Goal: Information Seeking & Learning: Learn about a topic

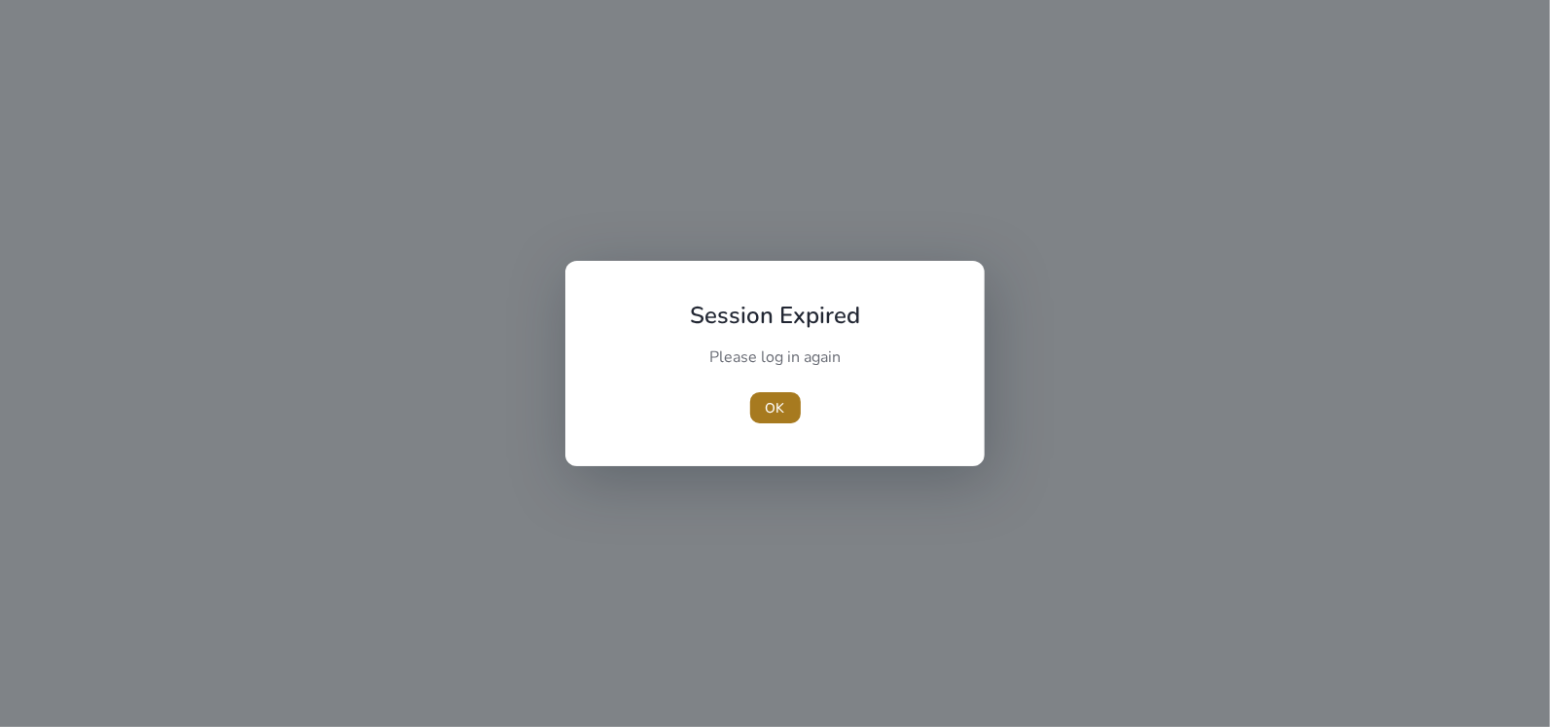
click at [773, 409] on span "OK" at bounding box center [775, 408] width 19 height 20
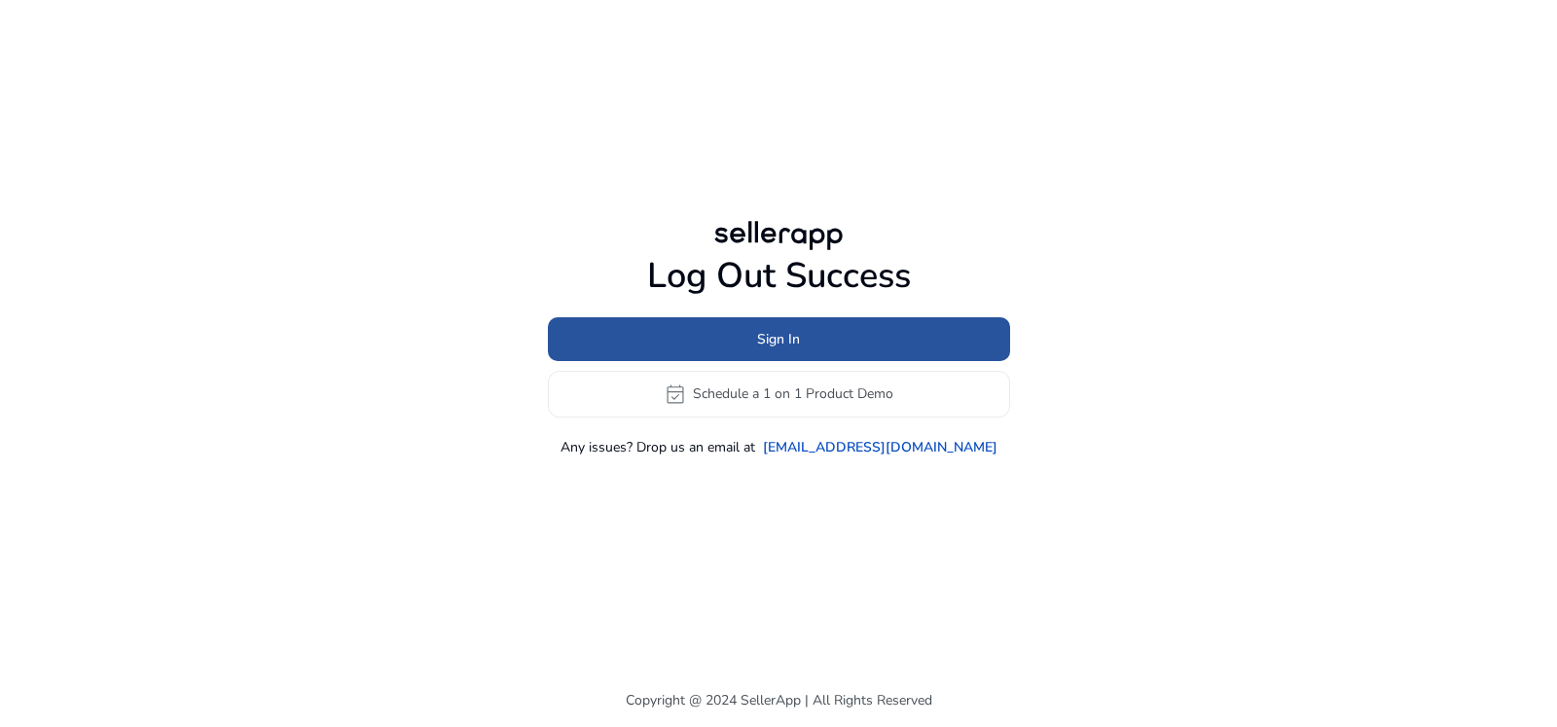
click at [861, 339] on span at bounding box center [779, 338] width 462 height 47
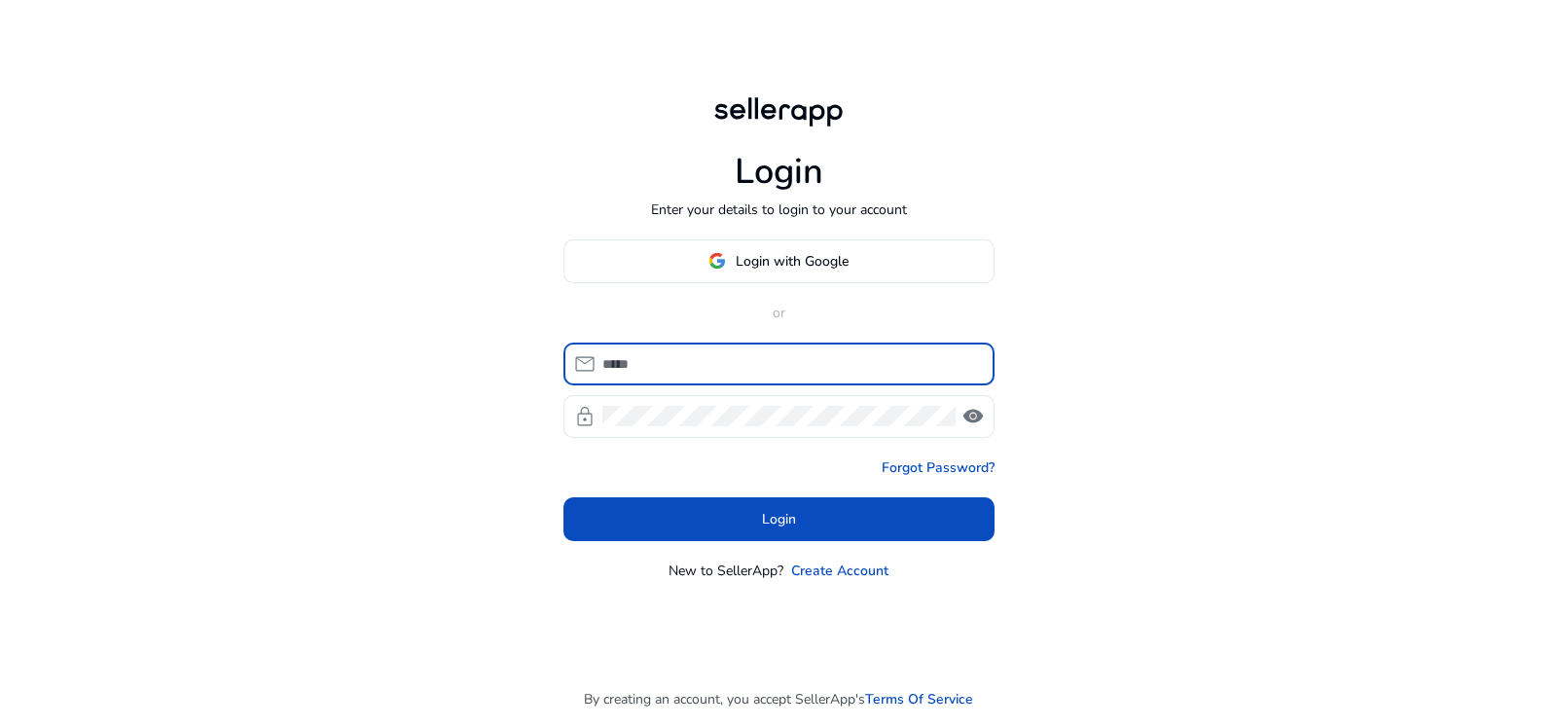
type input "**********"
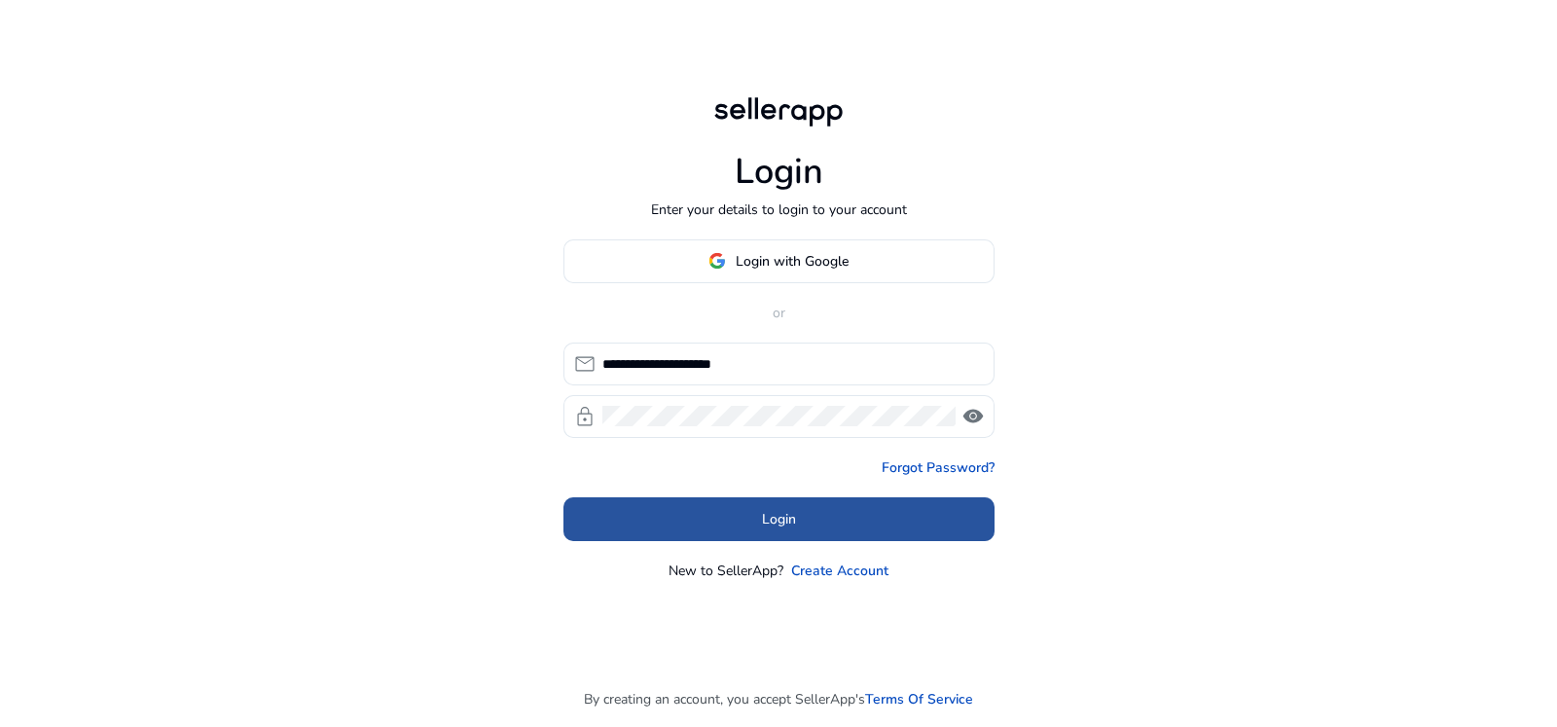
click at [749, 534] on span at bounding box center [778, 518] width 431 height 47
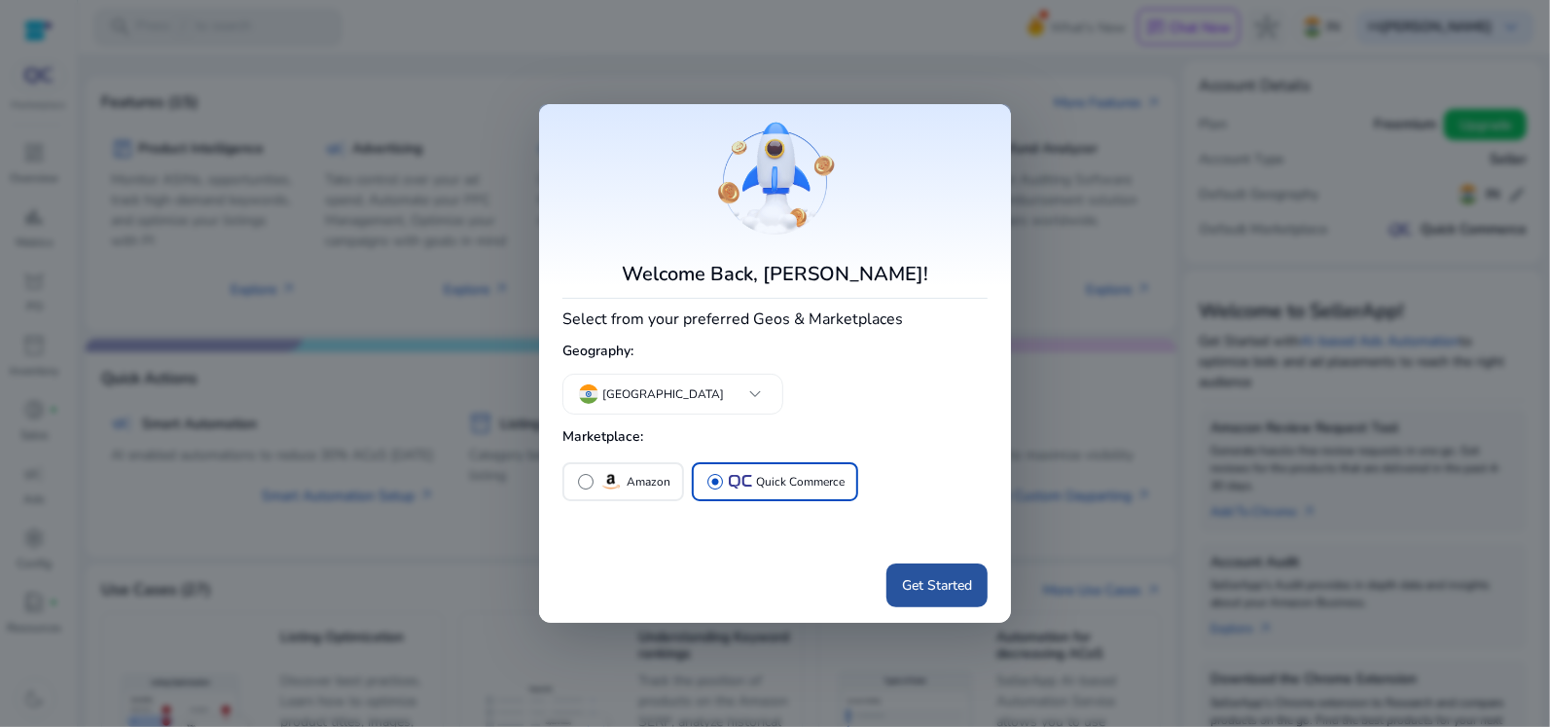
click at [917, 599] on span at bounding box center [936, 585] width 101 height 47
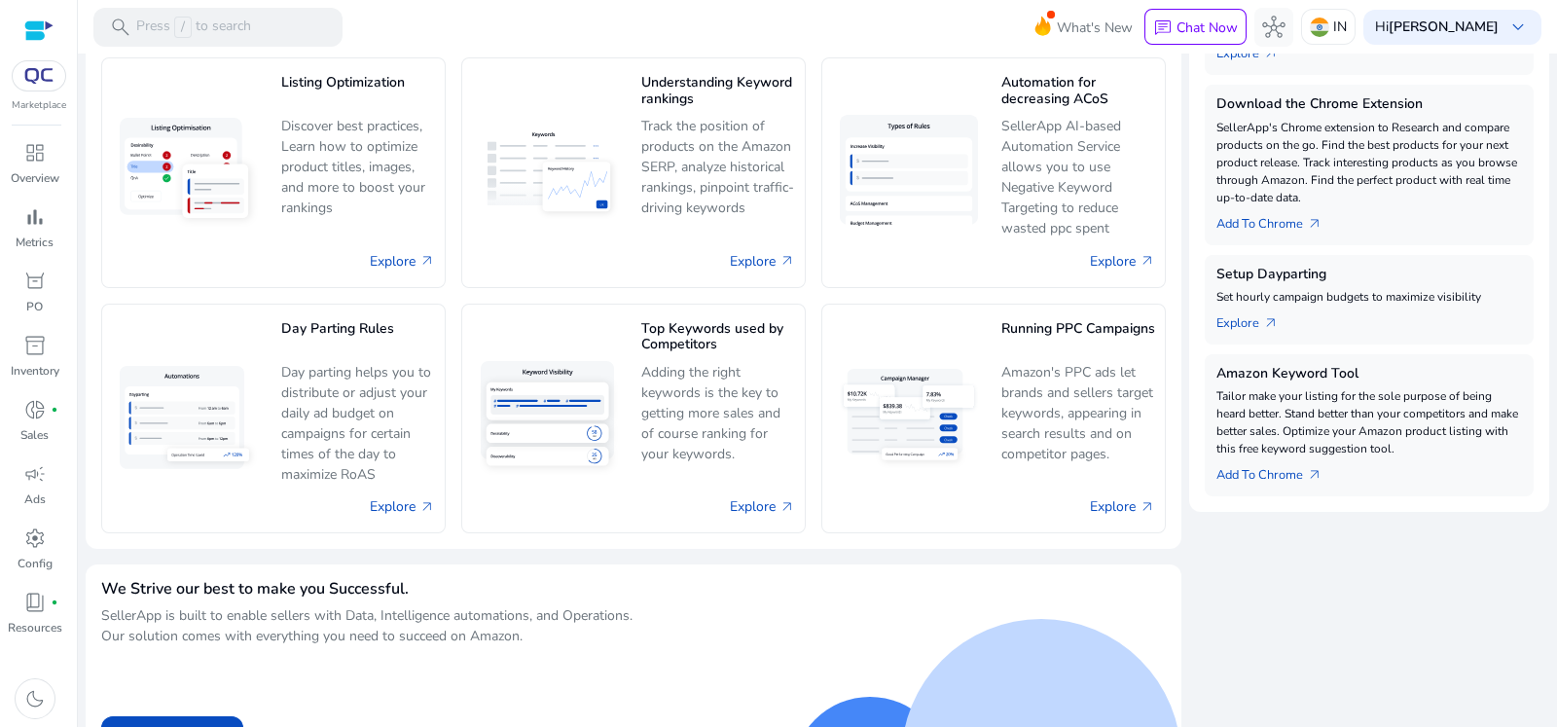
scroll to position [599, 0]
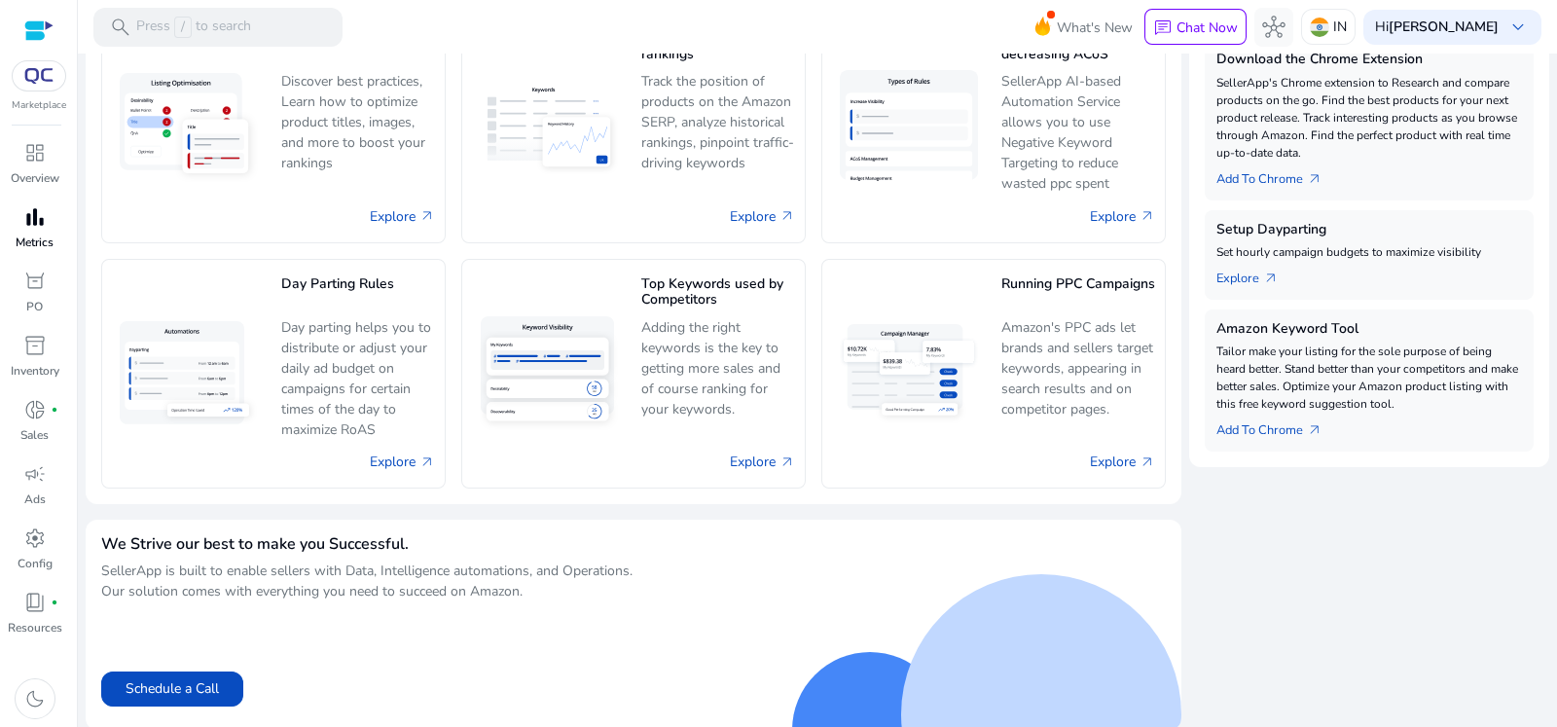
click at [49, 225] on div "bar_chart" at bounding box center [35, 216] width 54 height 31
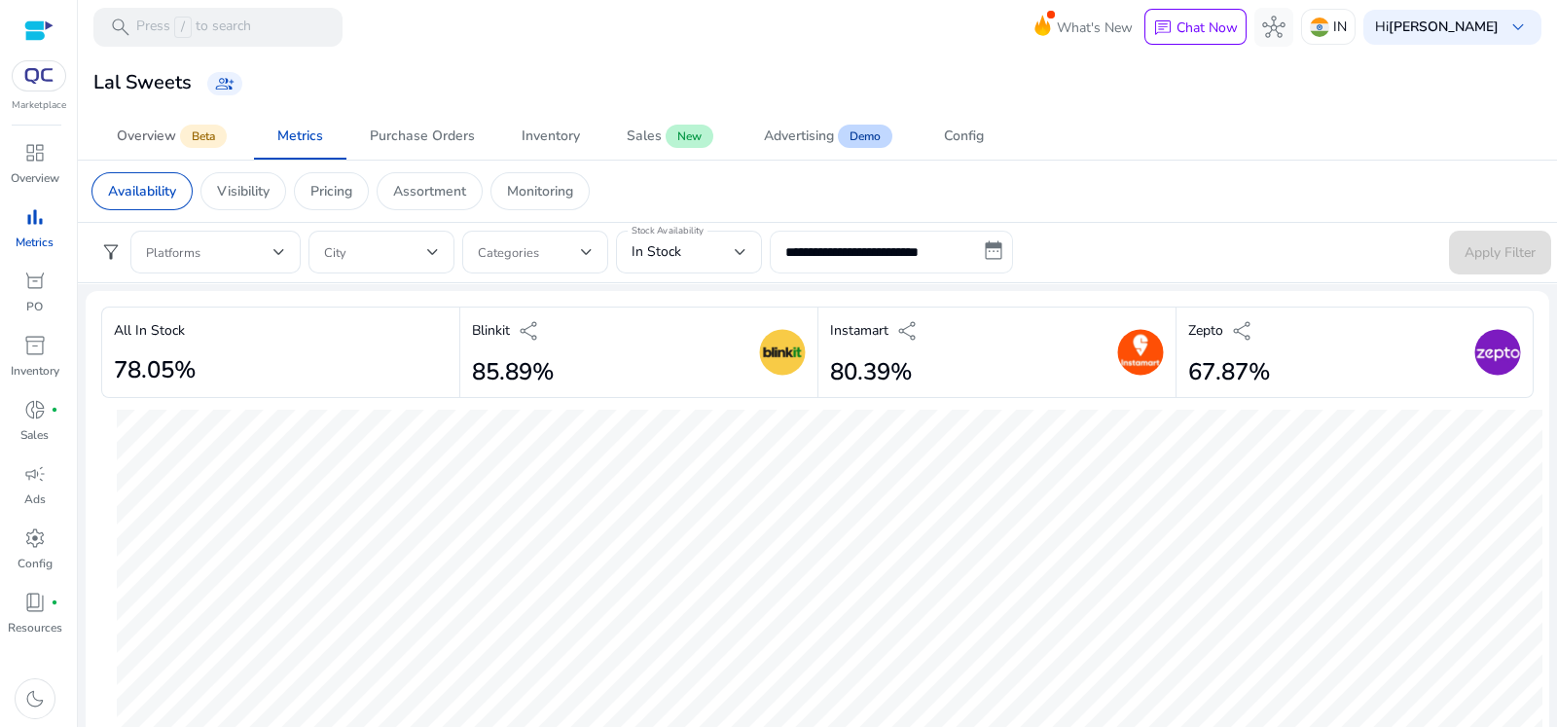
click at [213, 125] on span "Beta" at bounding box center [203, 136] width 47 height 23
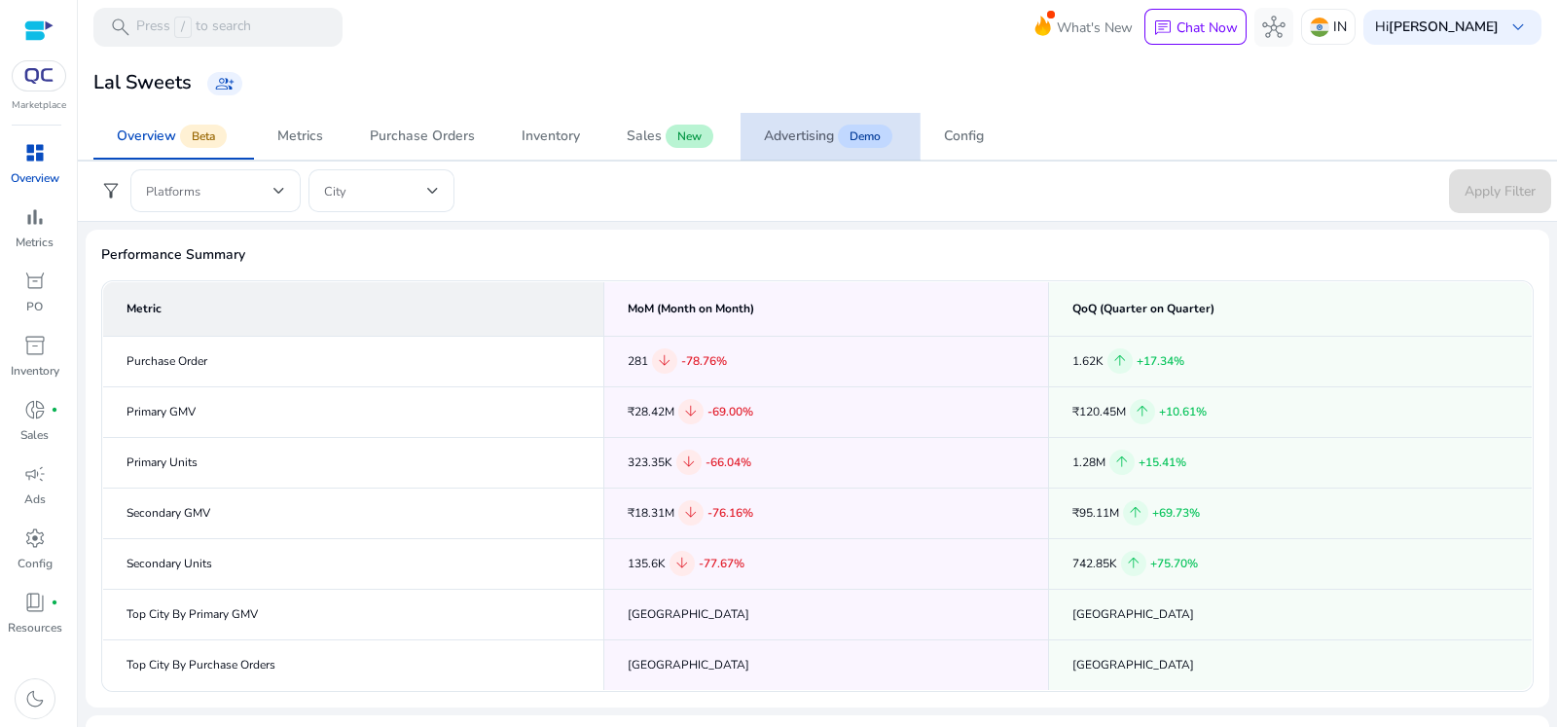
click at [776, 129] on div "Advertising" at bounding box center [799, 136] width 70 height 14
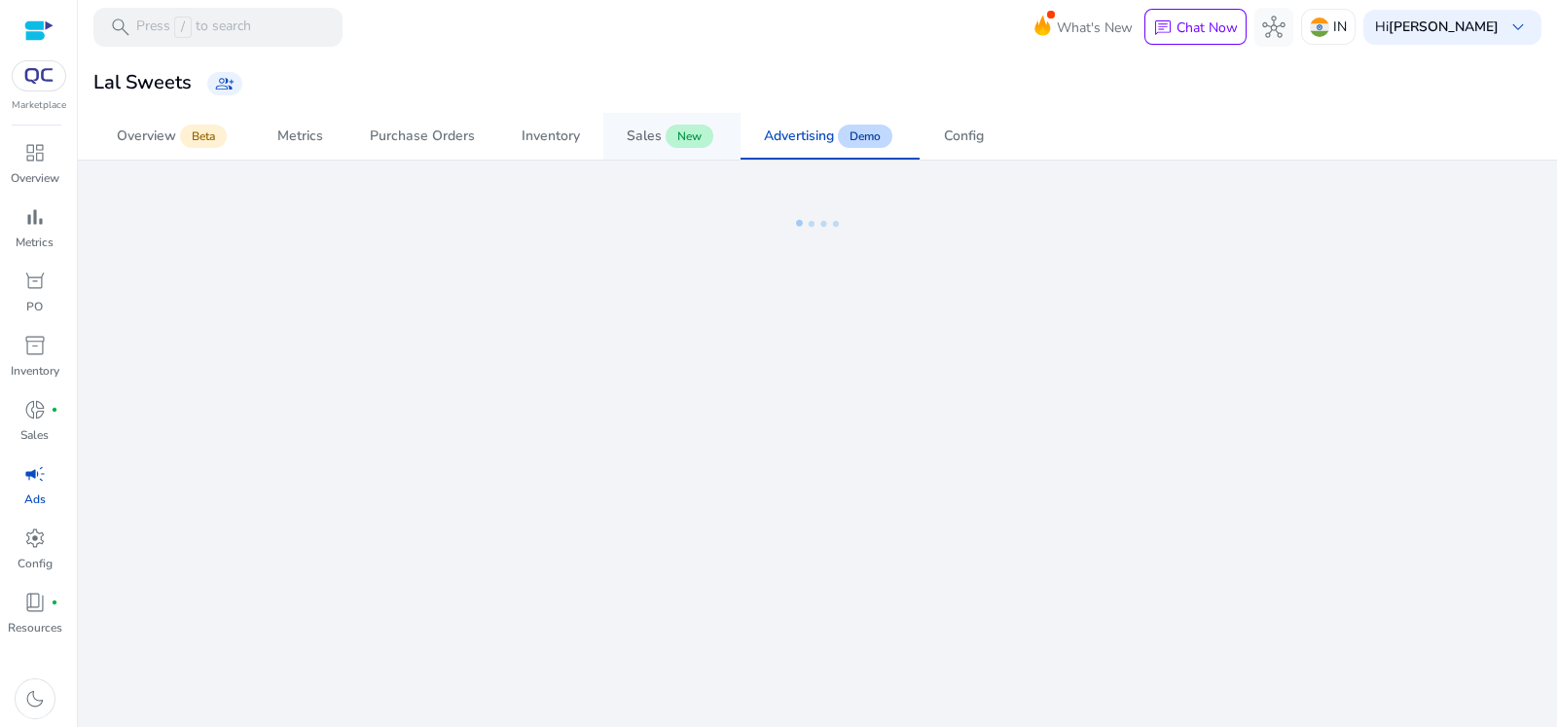
click at [662, 142] on app-sa-label "New" at bounding box center [688, 136] width 52 height 16
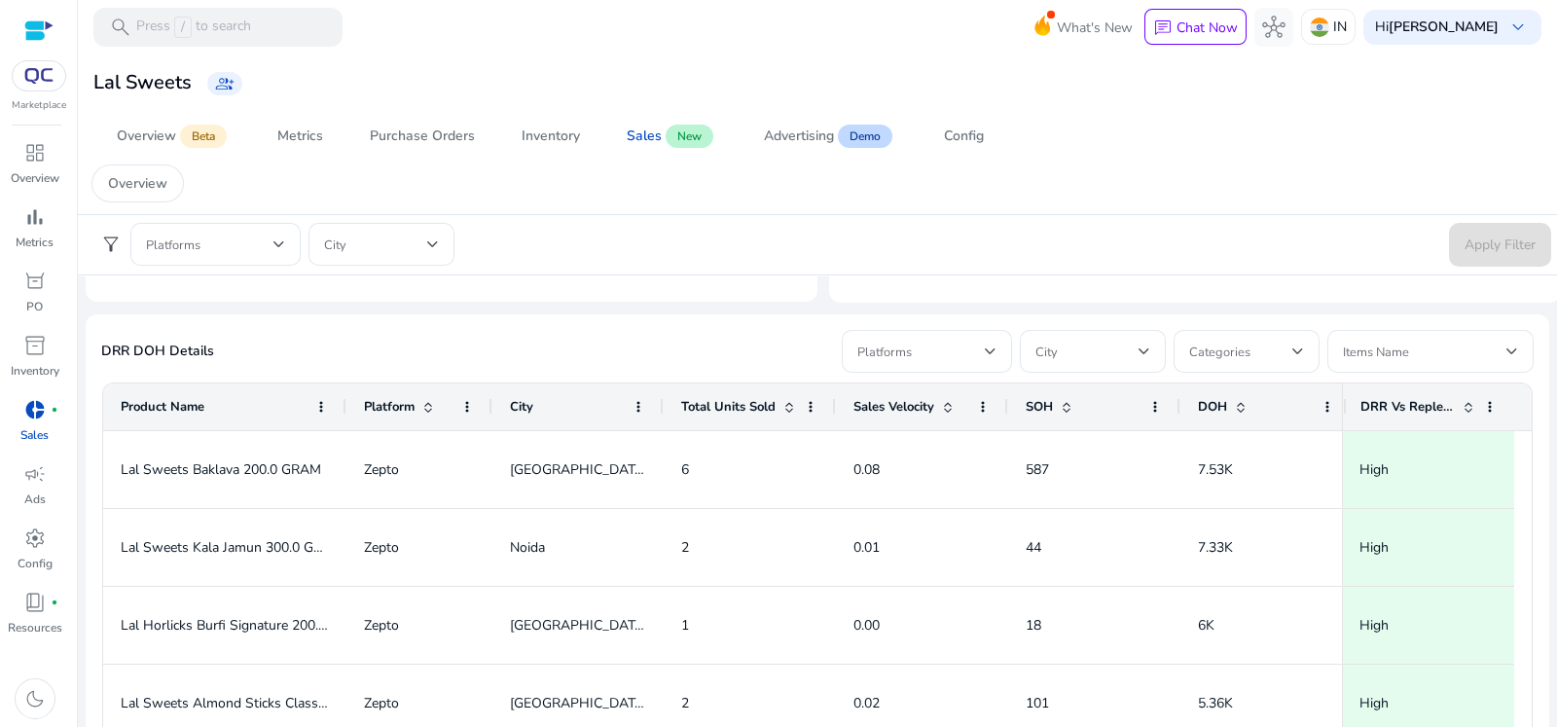
scroll to position [1180, 0]
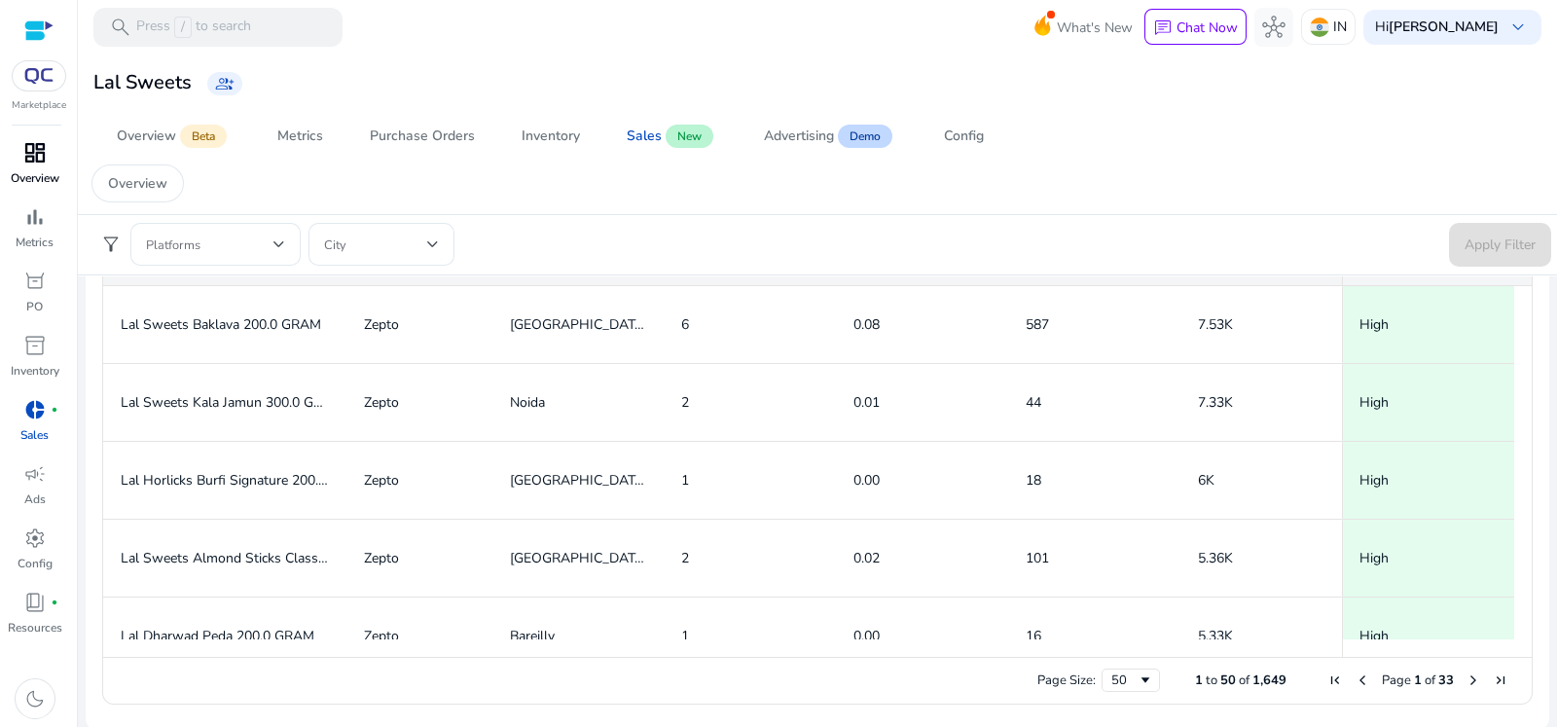
click at [41, 169] on p "Overview" at bounding box center [35, 178] width 49 height 18
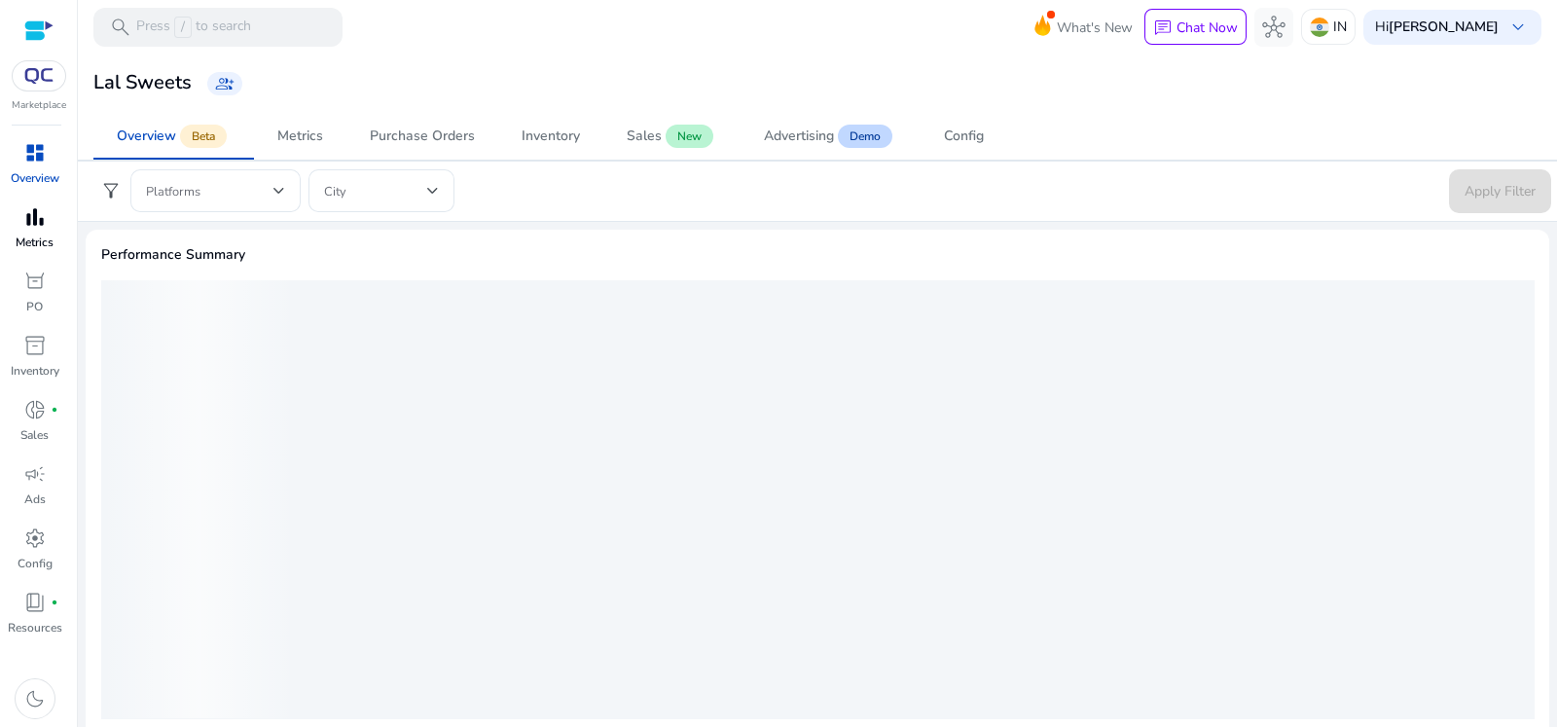
click at [41, 205] on span "bar_chart" at bounding box center [34, 216] width 23 height 23
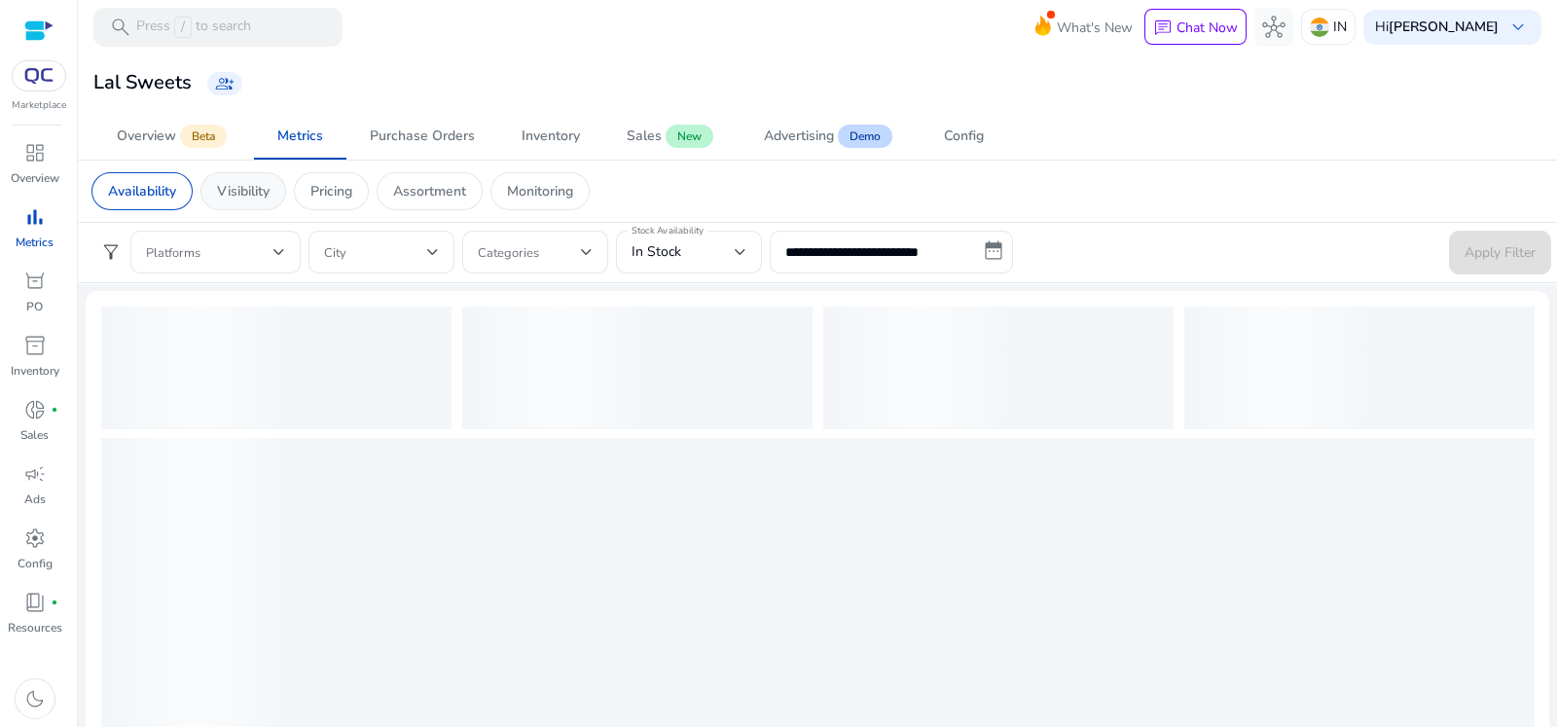
click at [257, 182] on p "Visibility" at bounding box center [243, 191] width 53 height 20
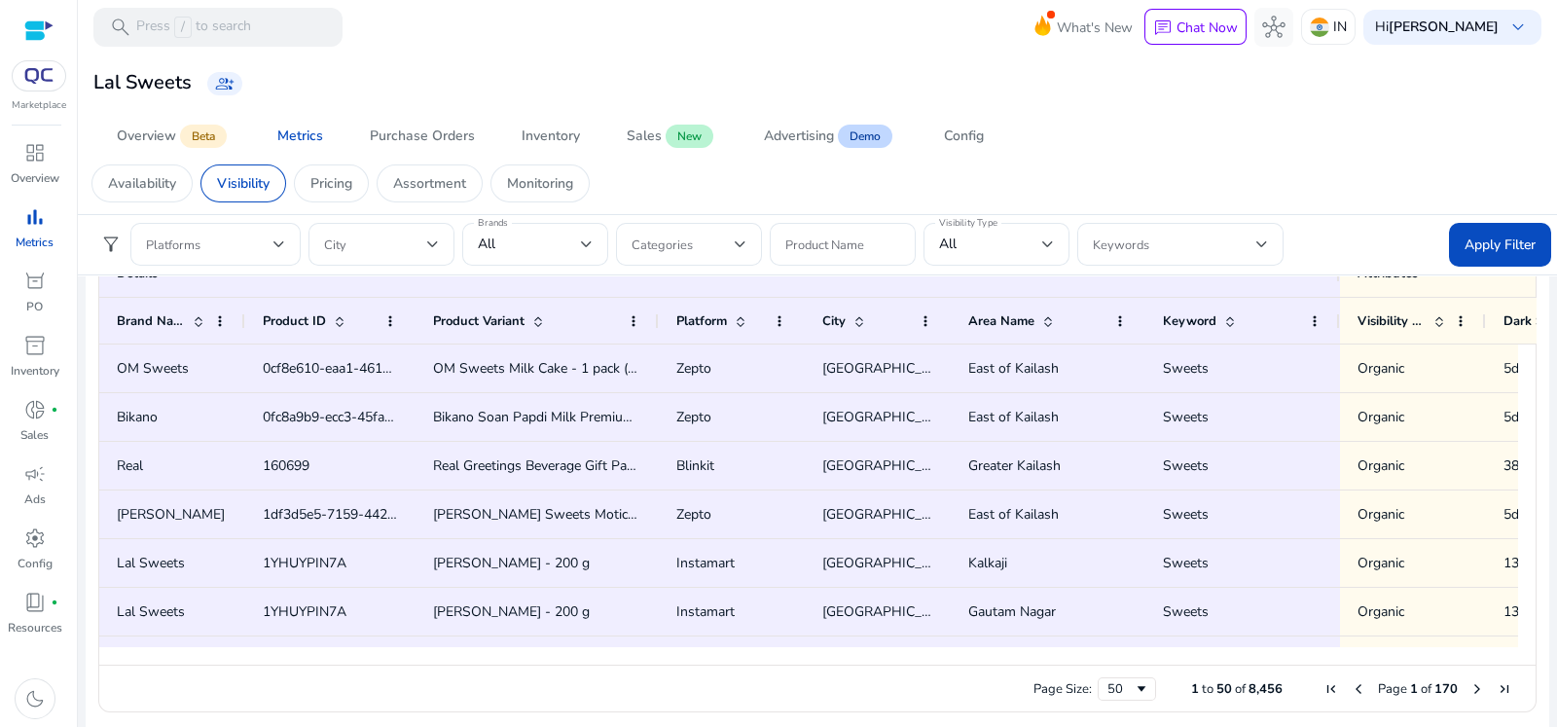
scroll to position [1324, 0]
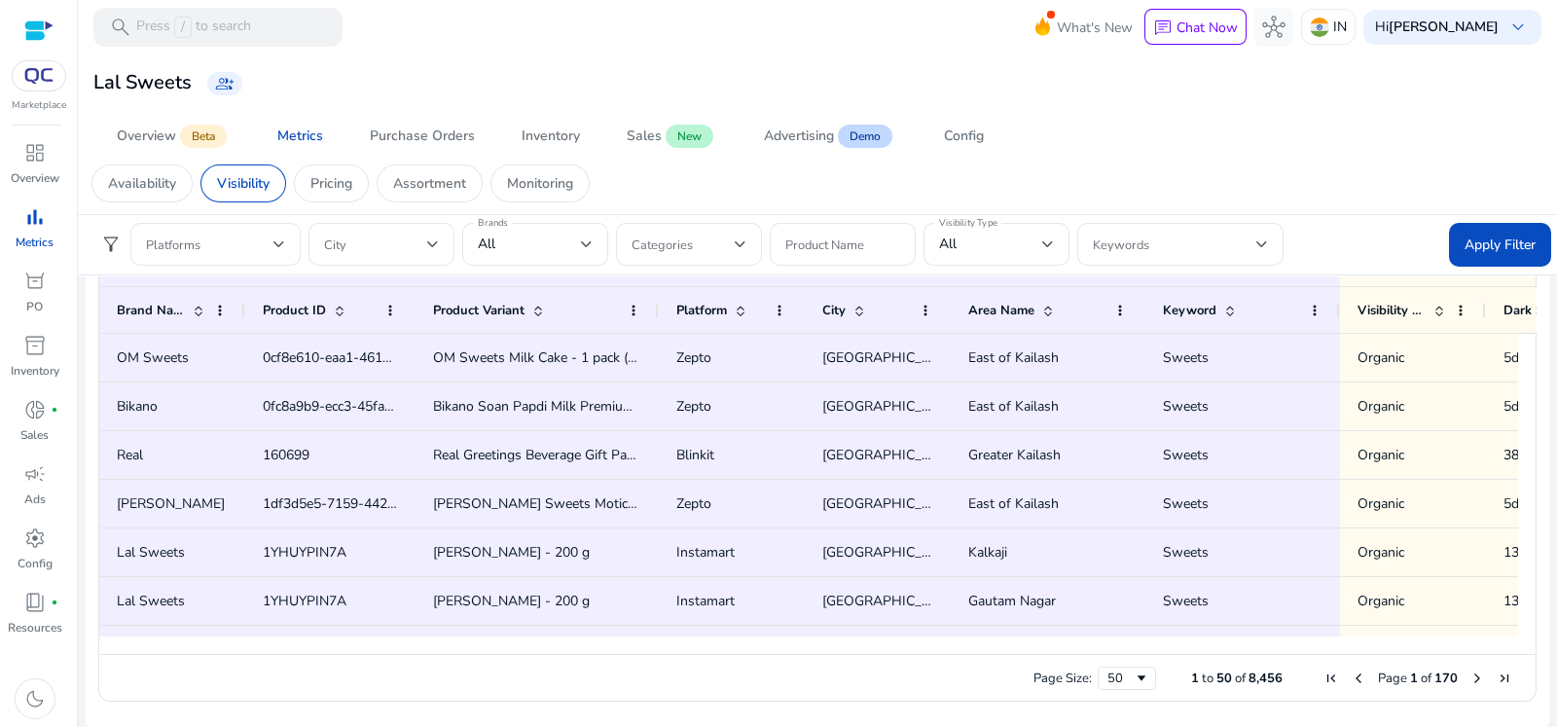
drag, startPoint x: 792, startPoint y: 642, endPoint x: 929, endPoint y: 653, distance: 137.6
click at [929, 653] on div "Drag here to set row groups Drag here to set column labels Details Attributes B…" at bounding box center [817, 469] width 1438 height 463
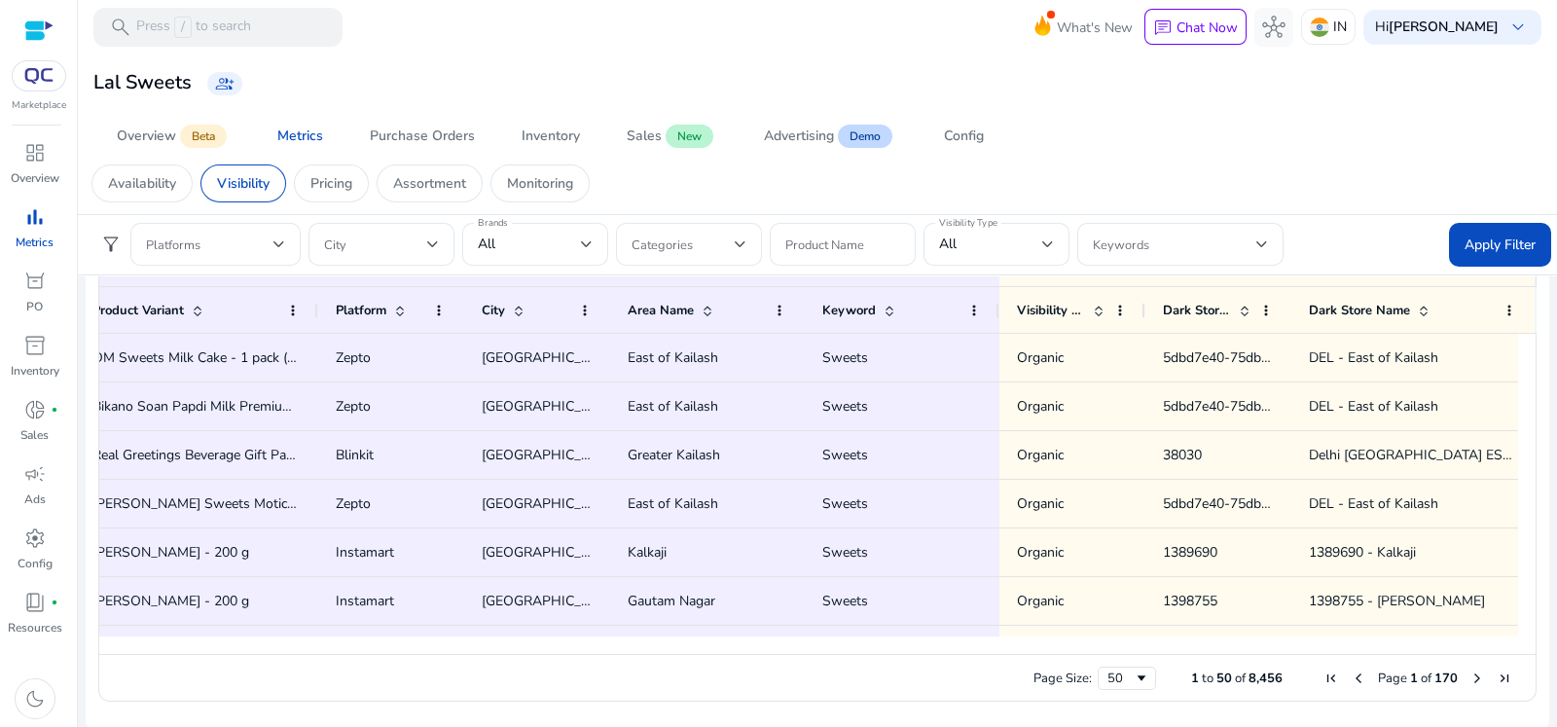
scroll to position [0, 0]
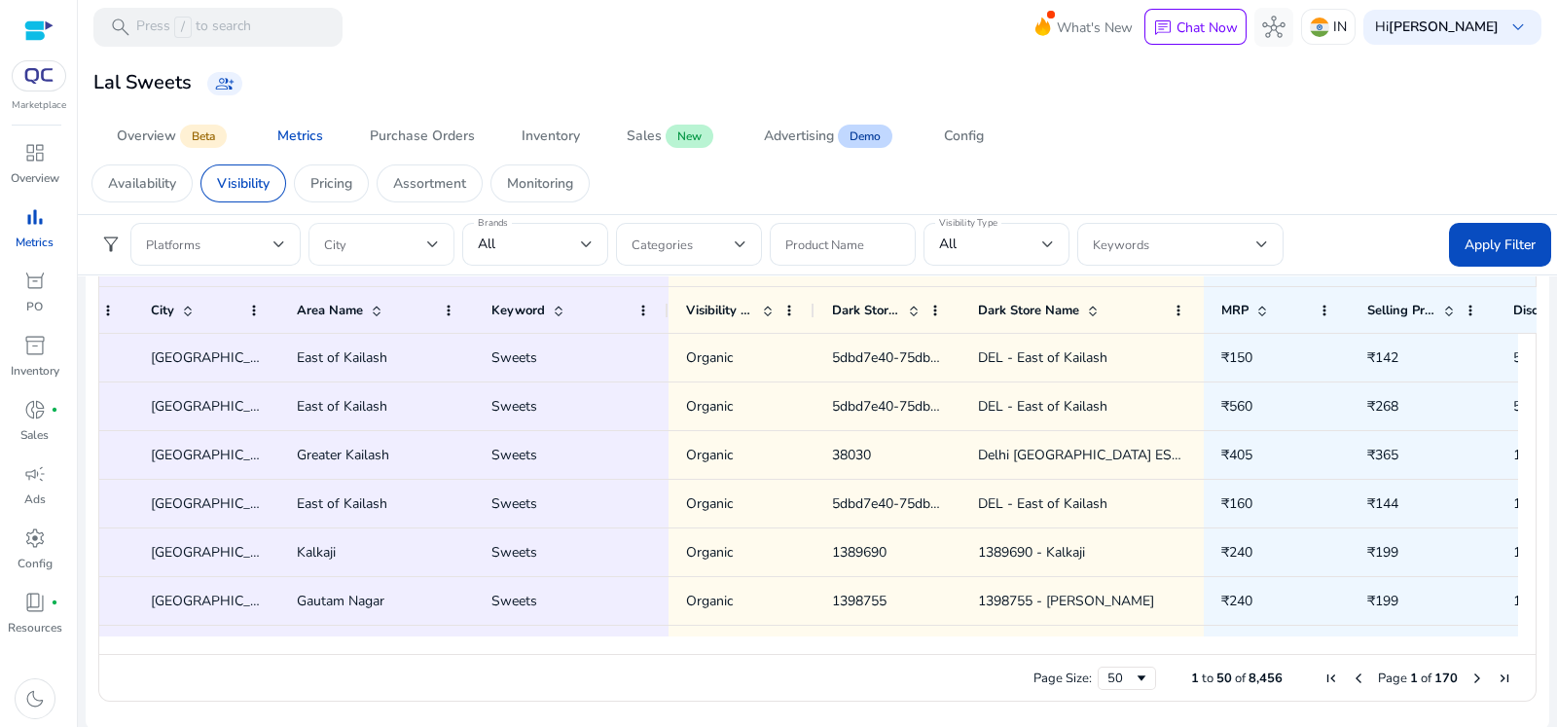
click at [408, 245] on span at bounding box center [375, 244] width 103 height 21
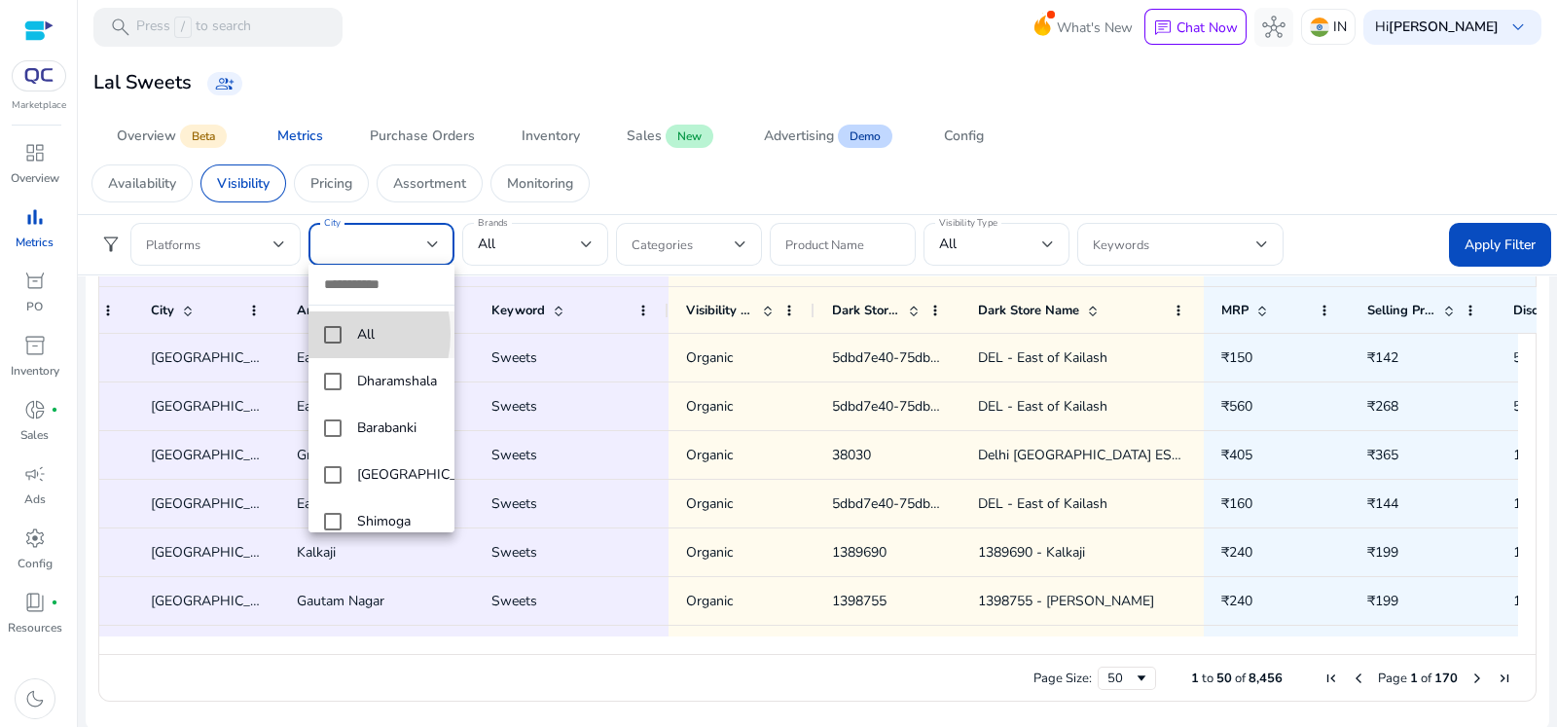
click at [325, 334] on mat-pseudo-checkbox at bounding box center [333, 335] width 18 height 18
click at [1343, 254] on div at bounding box center [778, 363] width 1557 height 727
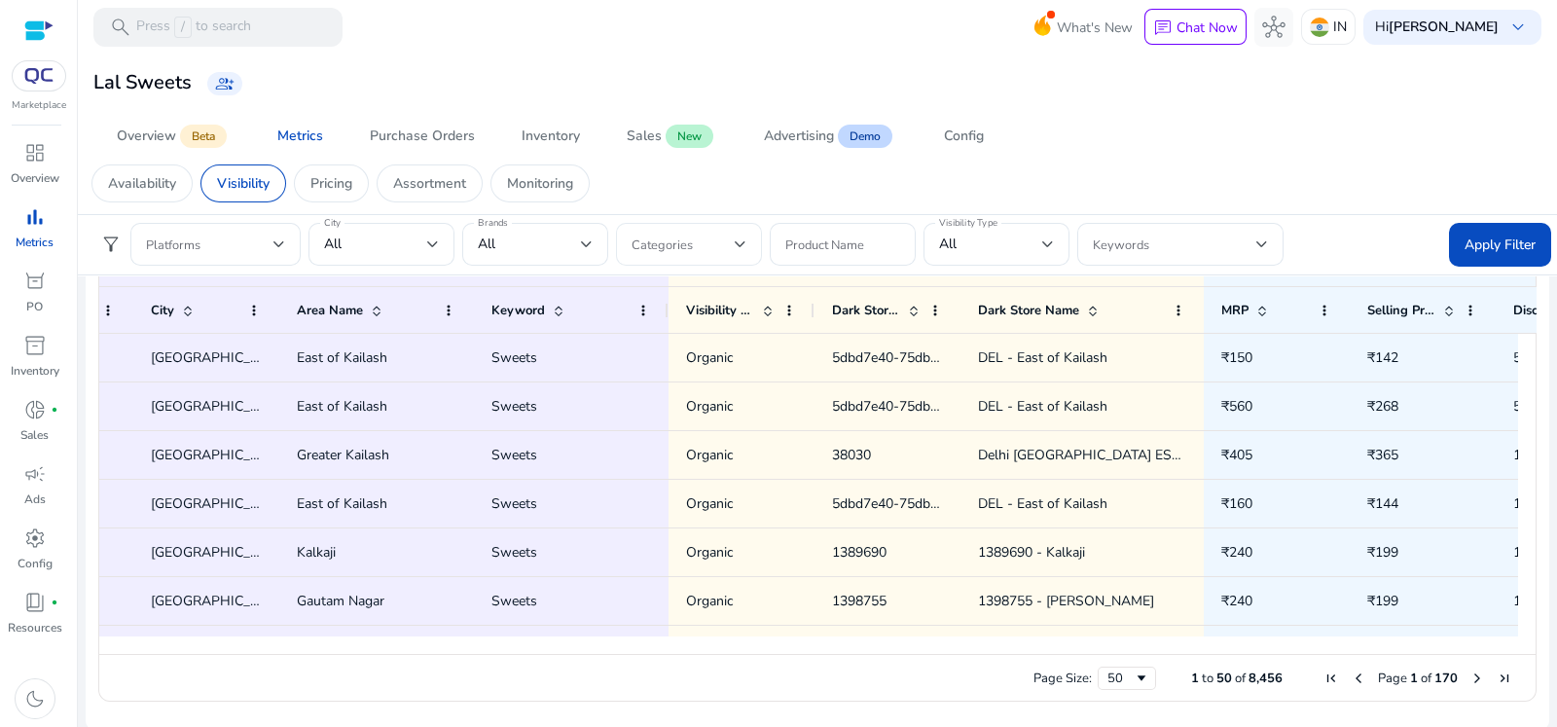
click at [636, 255] on div at bounding box center [688, 244] width 115 height 43
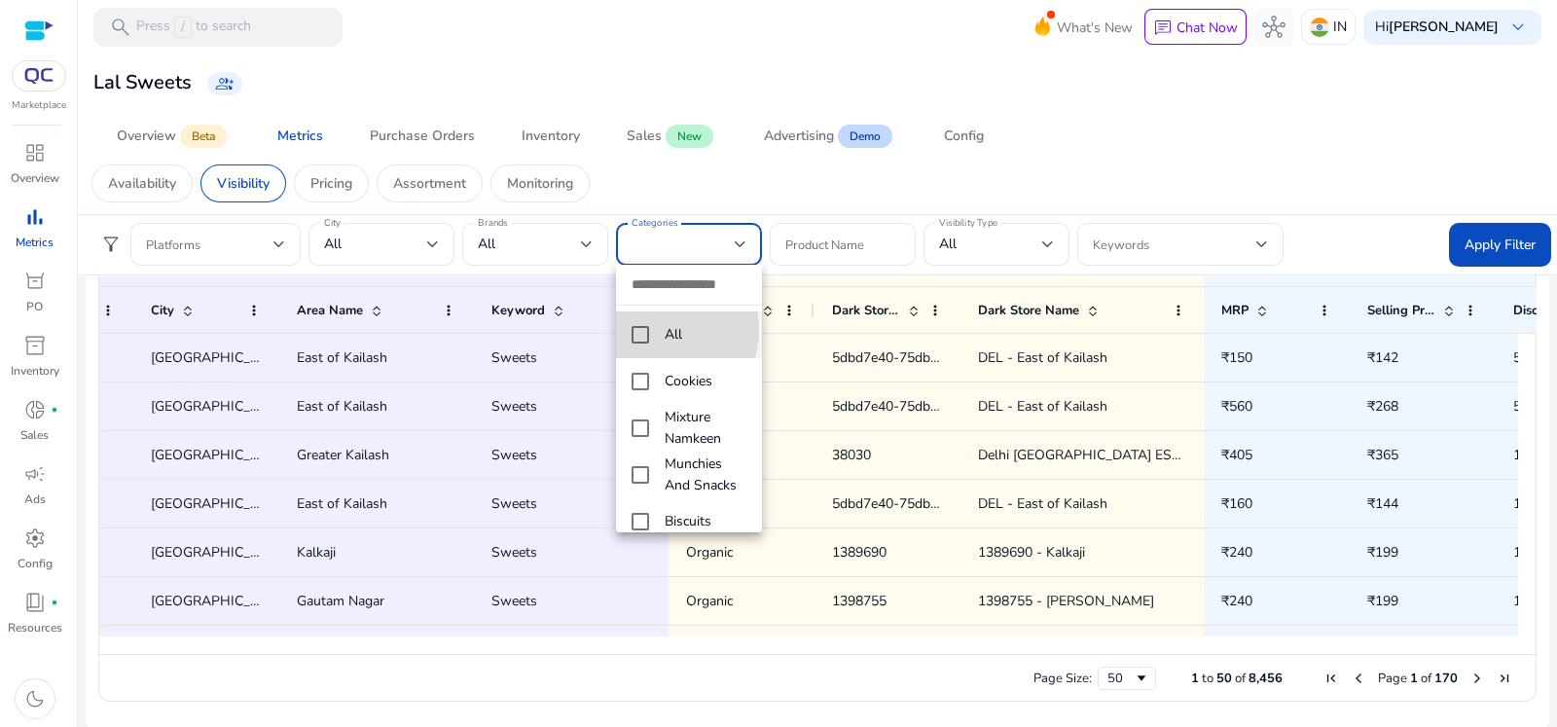
click at [650, 330] on mat-option "All" at bounding box center [689, 334] width 146 height 47
click at [875, 234] on div at bounding box center [778, 363] width 1557 height 727
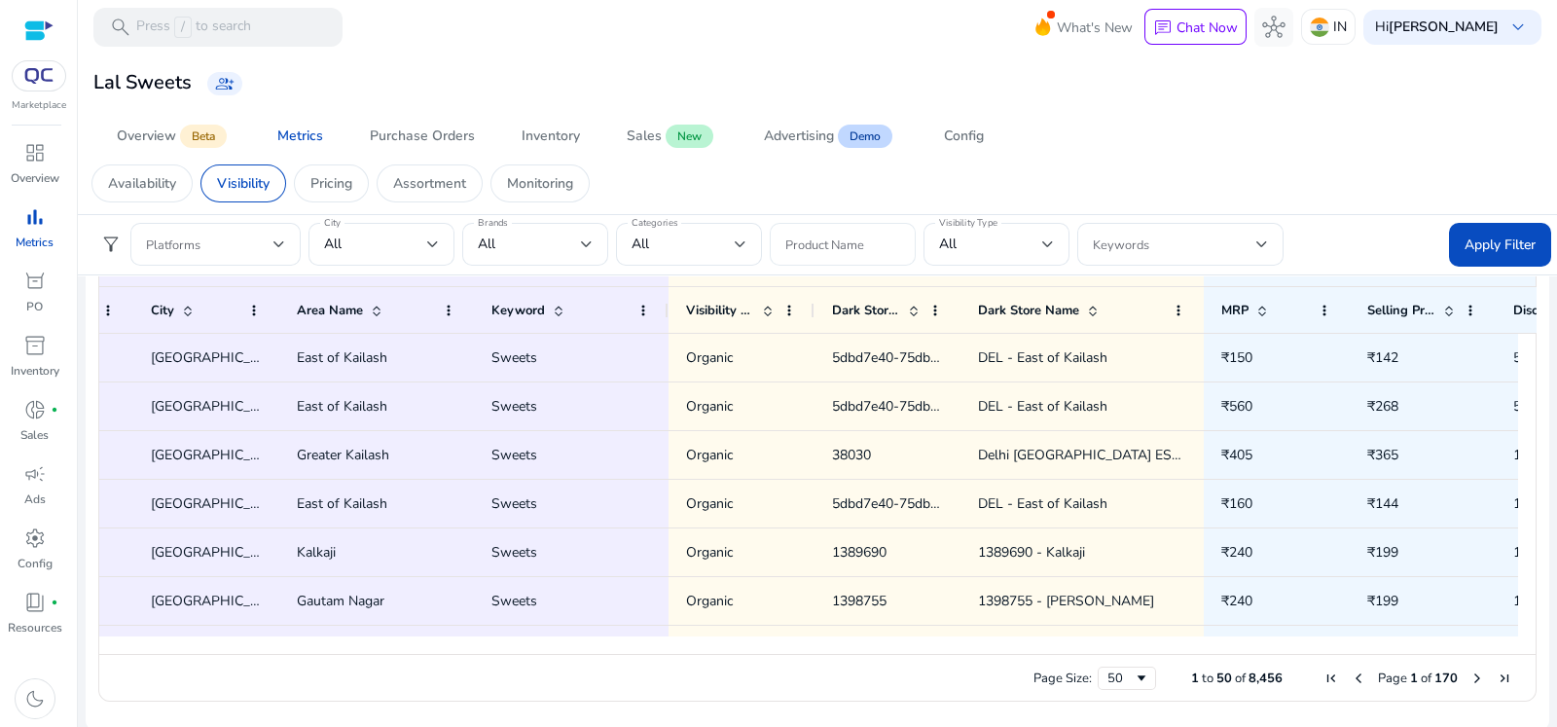
click at [875, 236] on input "Product Name" at bounding box center [842, 244] width 115 height 21
drag, startPoint x: 1366, startPoint y: 247, endPoint x: 1469, endPoint y: 242, distance: 103.2
click at [1469, 242] on span "Apply Filter" at bounding box center [1499, 244] width 71 height 20
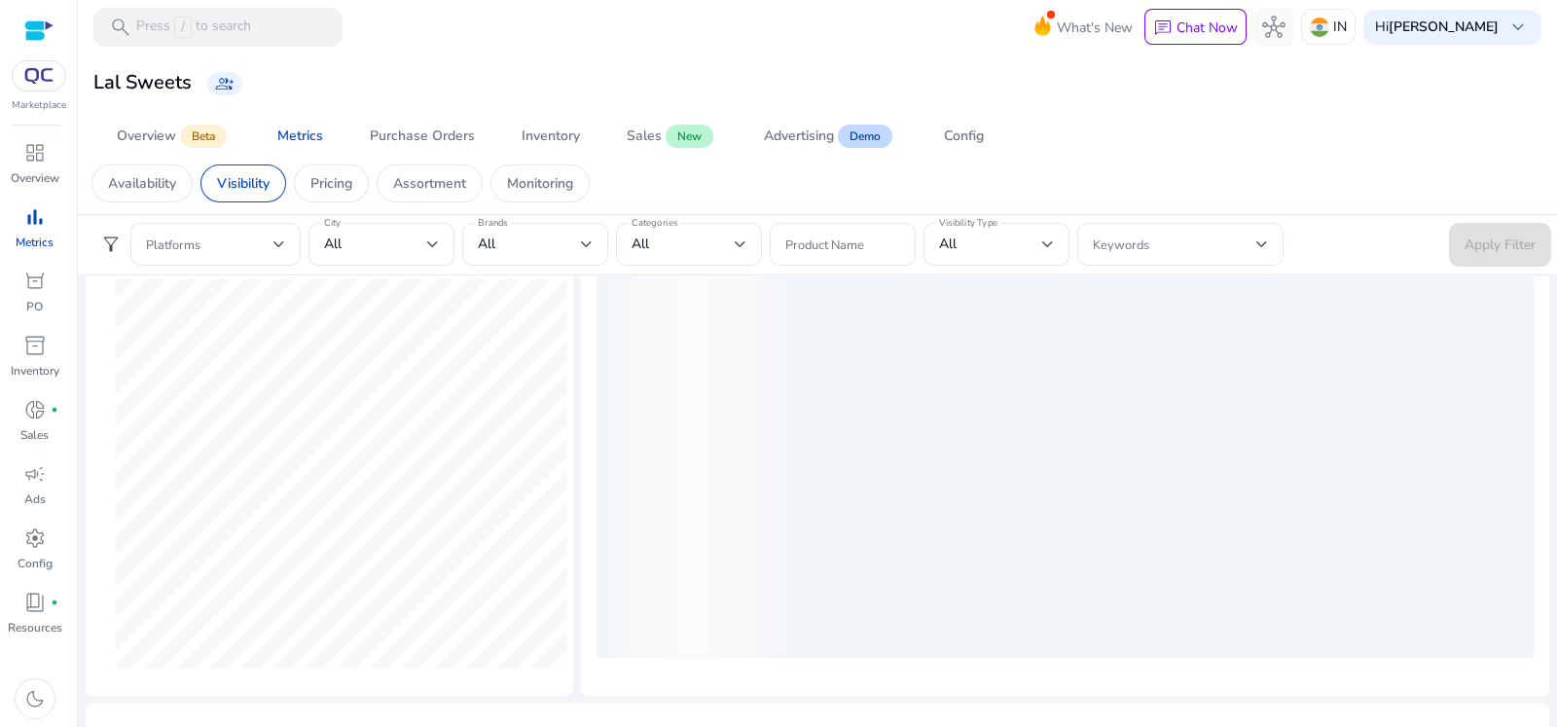
scroll to position [250, 0]
